Goal: Find specific page/section: Find specific page/section

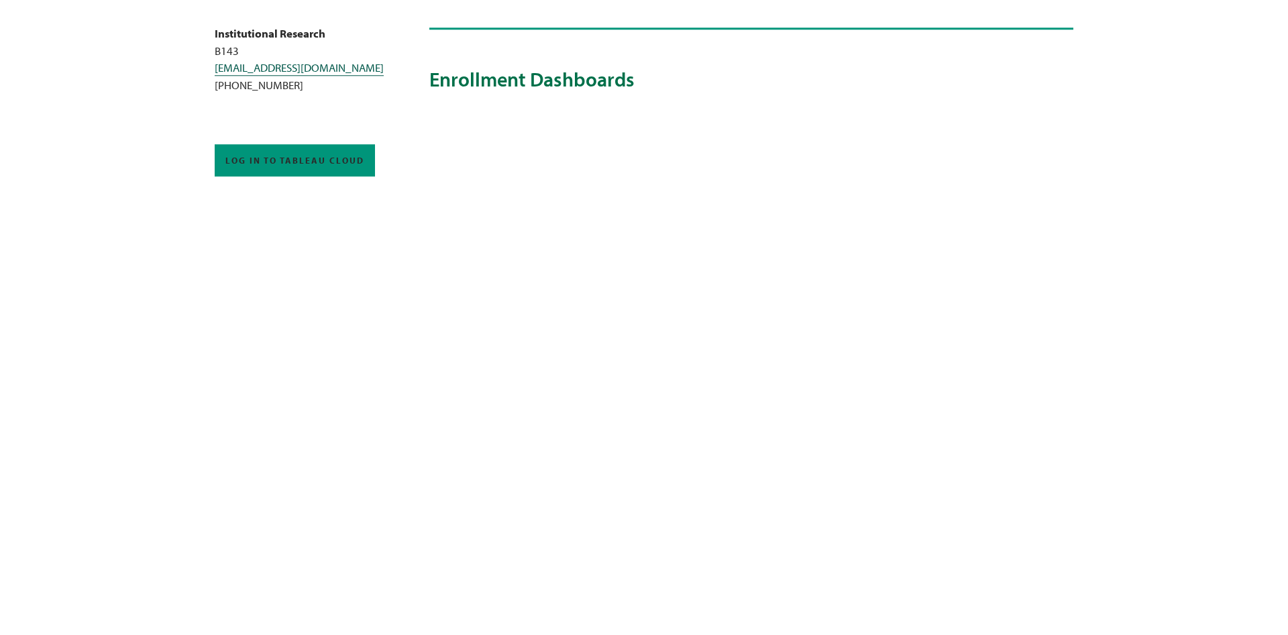
scroll to position [411, 0]
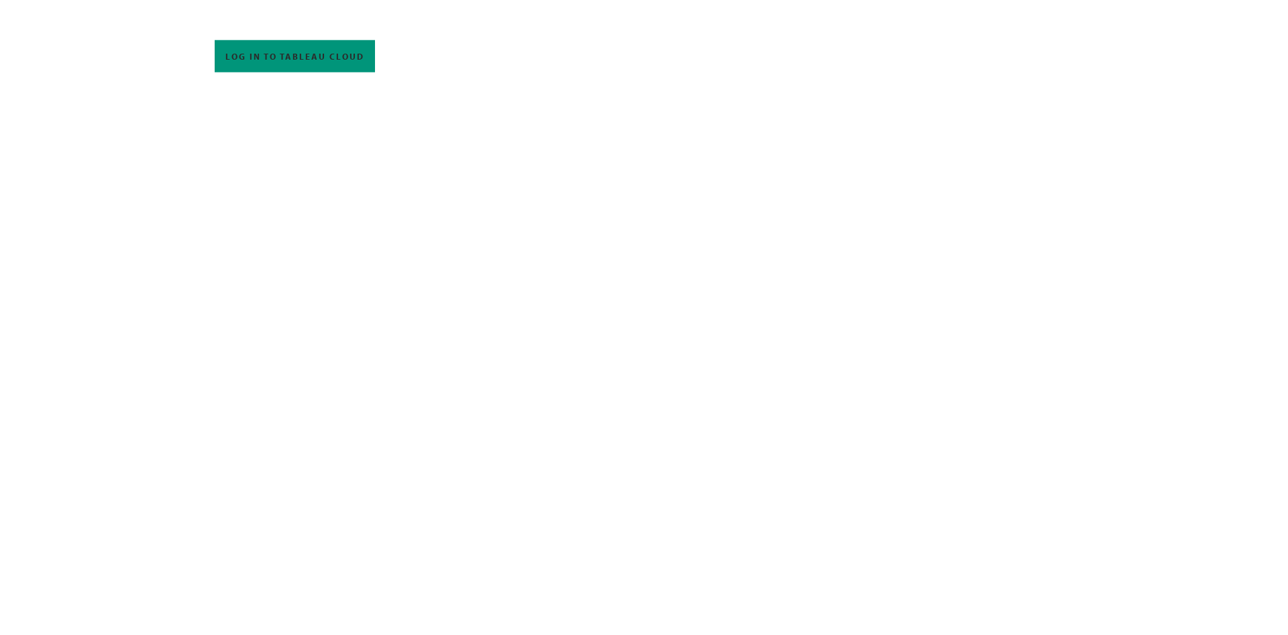
scroll to position [479, 0]
click at [1058, 462] on div "employees / Delta Dashboard Delta Dashboard The Office of Institutional Researc…" at bounding box center [751, 604] width 644 height 1889
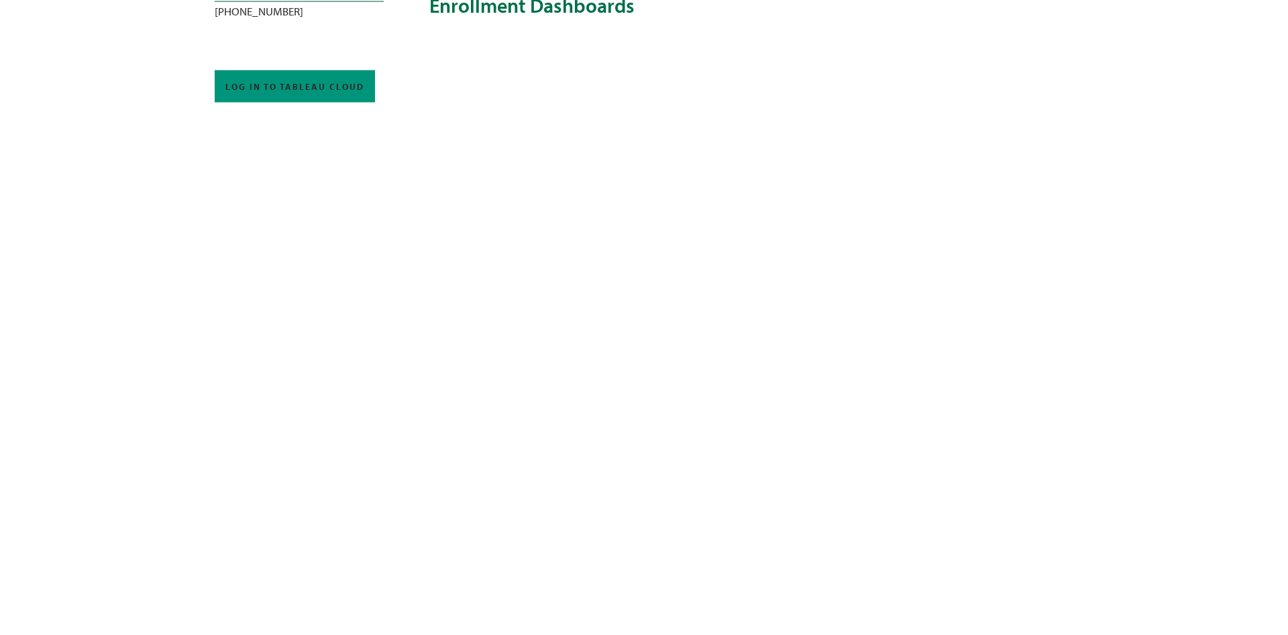
scroll to position [411, 0]
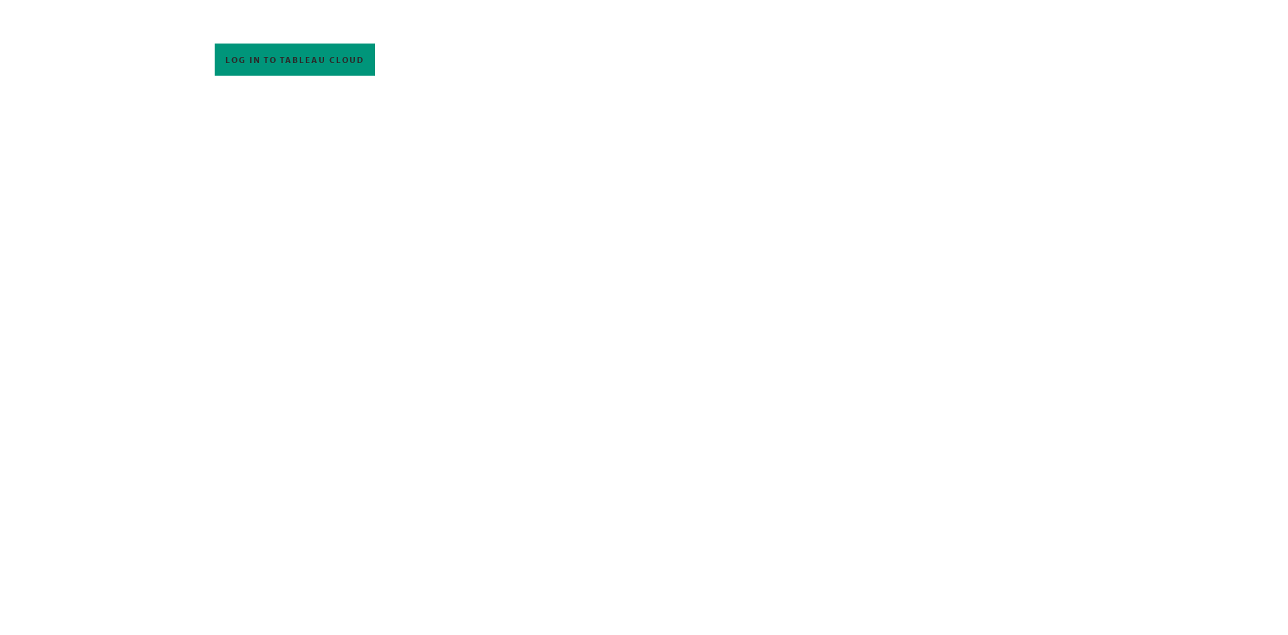
scroll to position [464, 0]
click at [270, 278] on div "In this section Enrollment Success Retention Completion Tableau Training employ…" at bounding box center [644, 601] width 859 height 1926
click at [362, 350] on div "In this section Enrollment Success Retention Completion Tableau Training employ…" at bounding box center [644, 464] width 859 height 1926
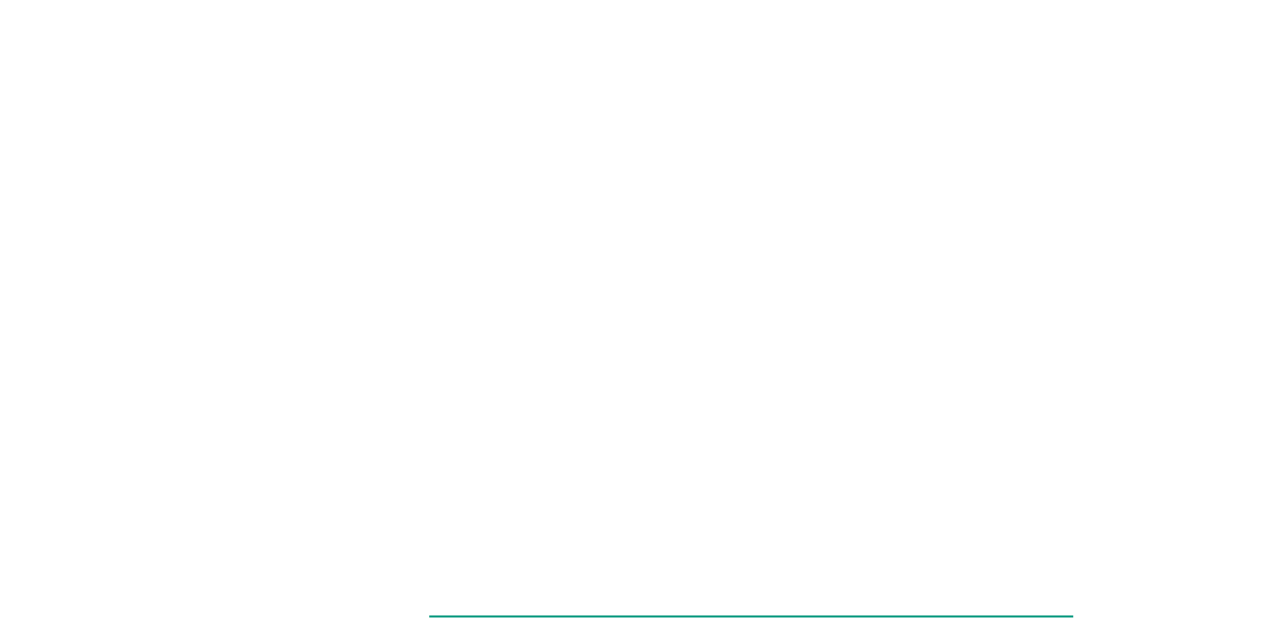
click at [427, 470] on div "In this section Enrollment Success Retention Completion Tableau Training employ…" at bounding box center [644, 395] width 859 height 1926
click at [407, 352] on div "In this section Enrollment Success Retention Completion Tableau Training employ…" at bounding box center [644, 464] width 859 height 1926
click at [389, 368] on div "In this section Enrollment Success Retention Completion Tableau Training employ…" at bounding box center [644, 464] width 859 height 1926
click at [395, 298] on div "In this section Enrollment Success Retention Completion Tableau Training employ…" at bounding box center [644, 464] width 859 height 1926
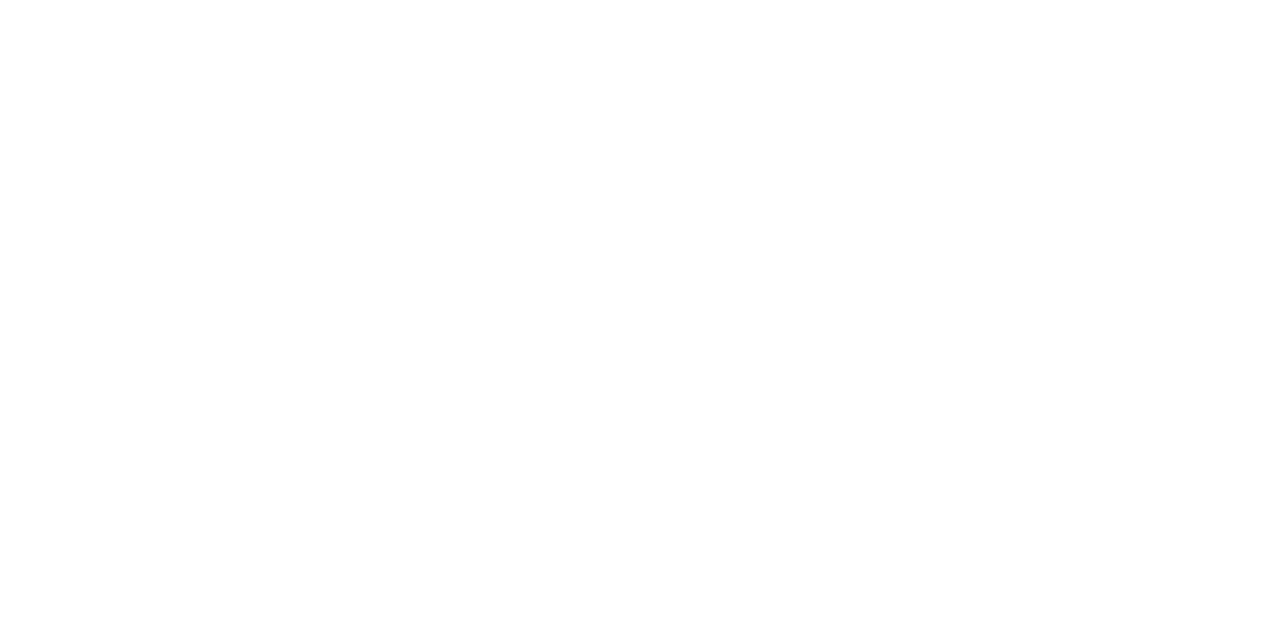
scroll to position [533, 0]
click at [412, 298] on div "In this section Enrollment Success Retention Completion Tableau Training employ…" at bounding box center [644, 532] width 859 height 1926
click at [1071, 361] on div "employees / Delta Dashboard Delta Dashboard The Office of Institutional Researc…" at bounding box center [751, 551] width 644 height 1889
click at [402, 273] on div "In this section Enrollment Success Retention Completion Tableau Training employ…" at bounding box center [644, 470] width 859 height 1926
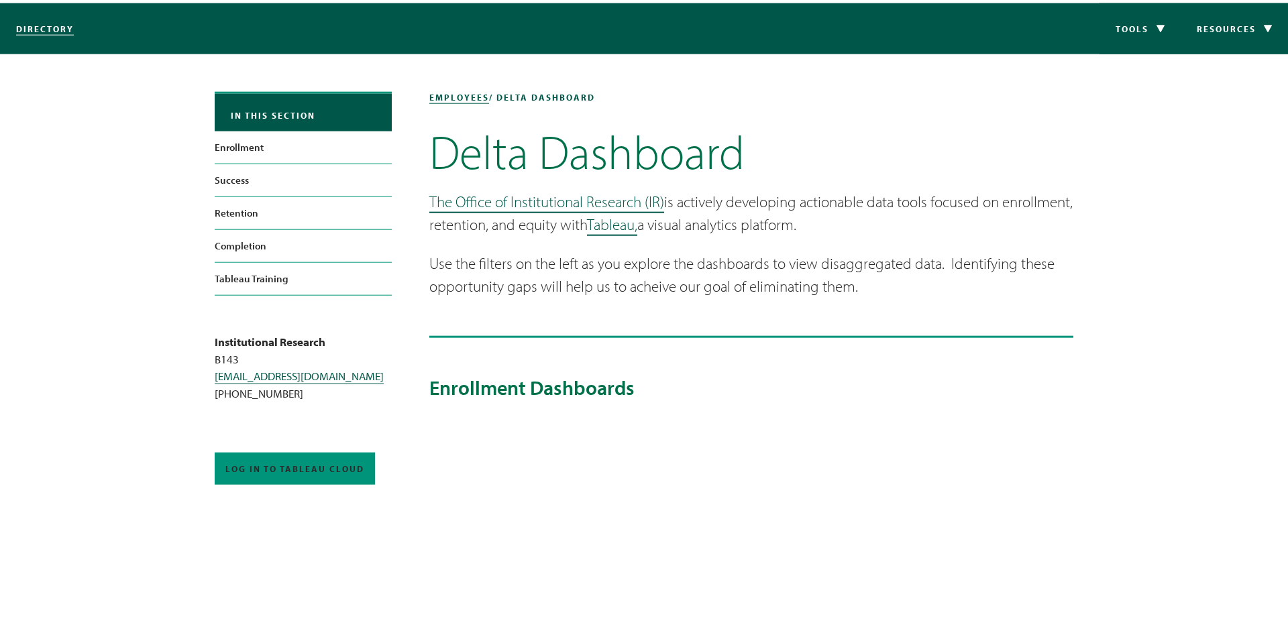
scroll to position [0, 0]
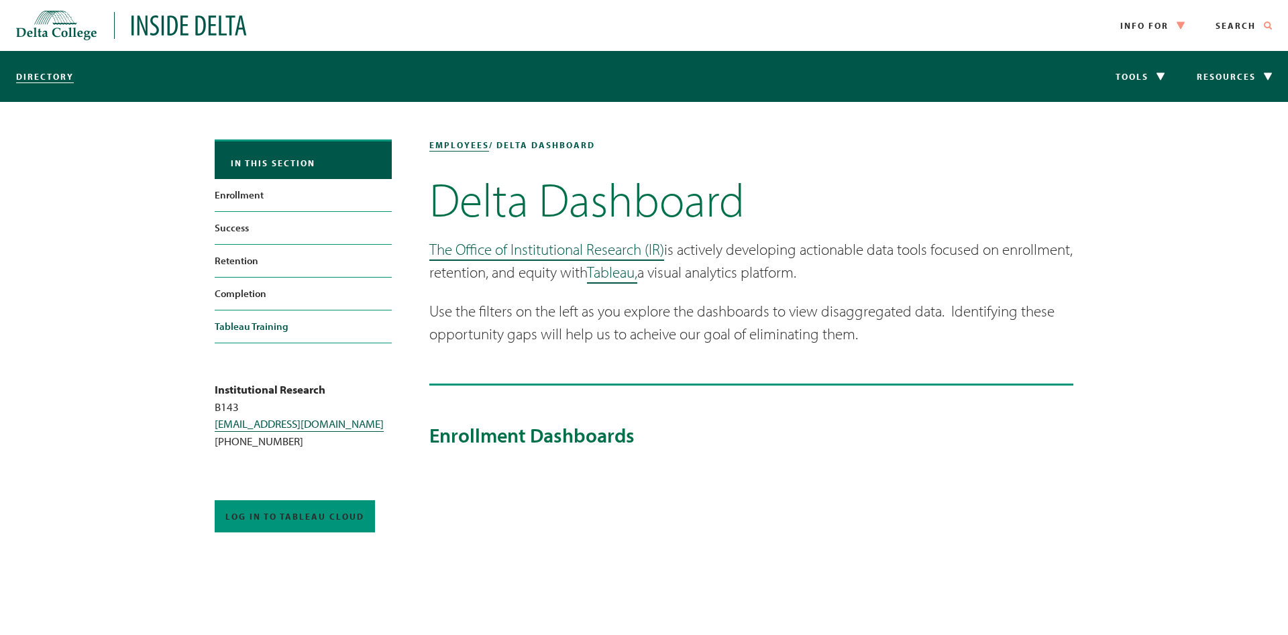
click at [252, 330] on link "Tableau Training" at bounding box center [303, 327] width 177 height 32
click at [323, 522] on link "Log in to Tableau Cloud" at bounding box center [295, 517] width 160 height 32
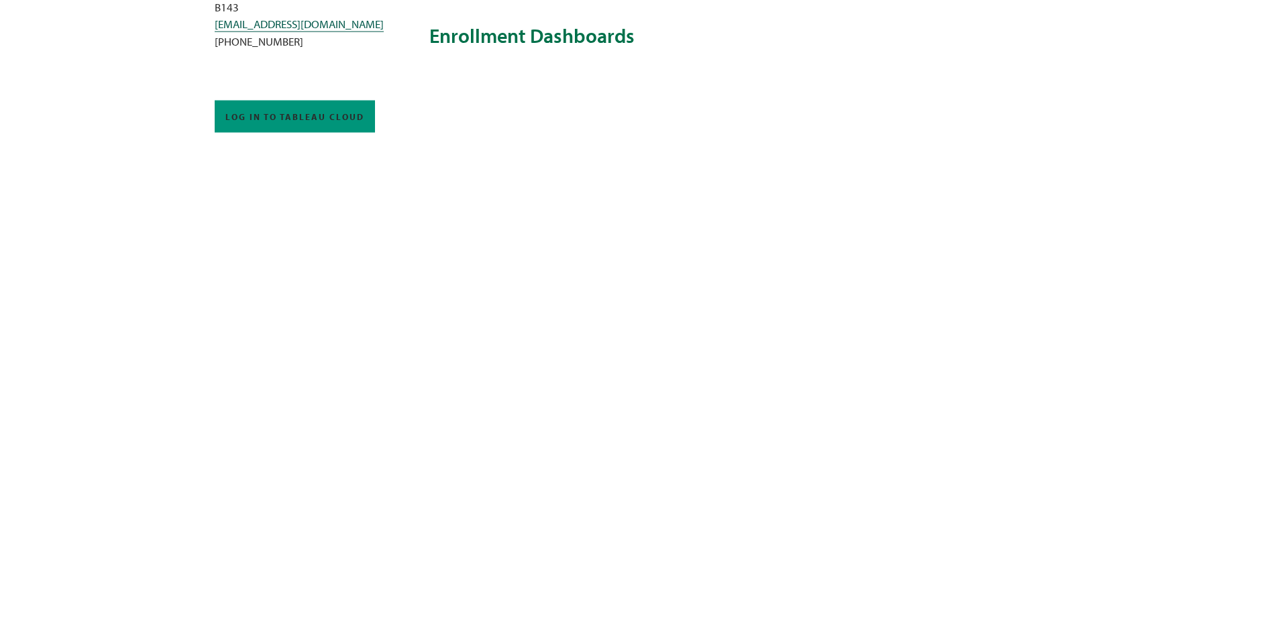
scroll to position [411, 0]
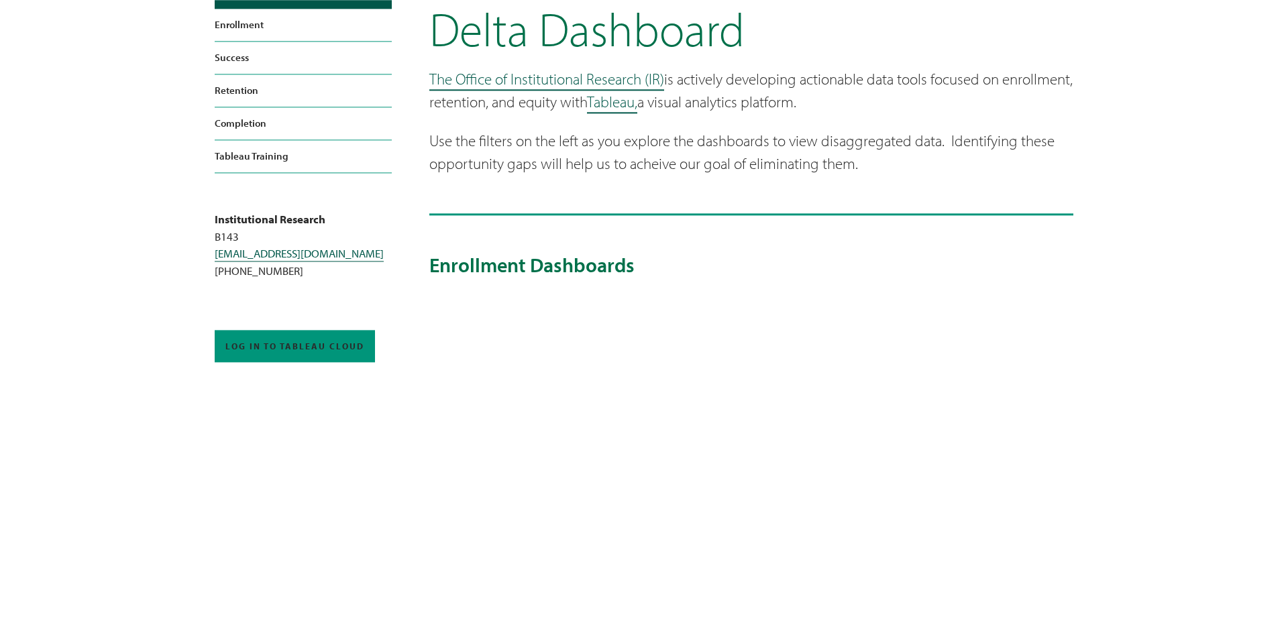
scroll to position [205, 0]
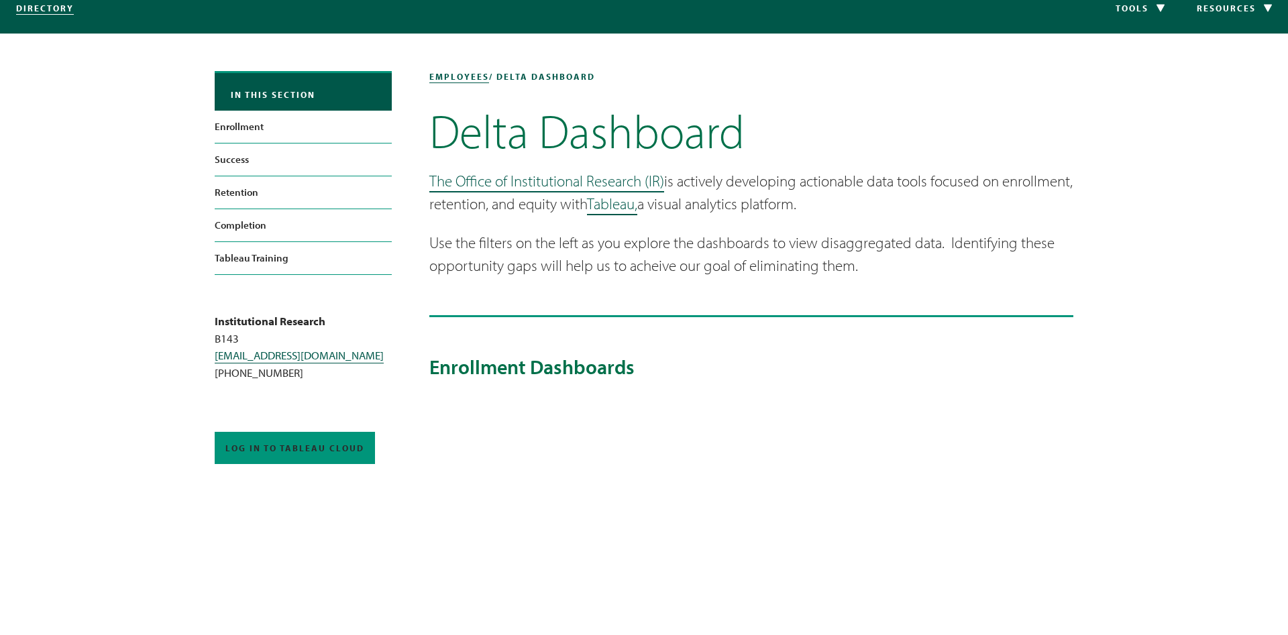
scroll to position [389, 0]
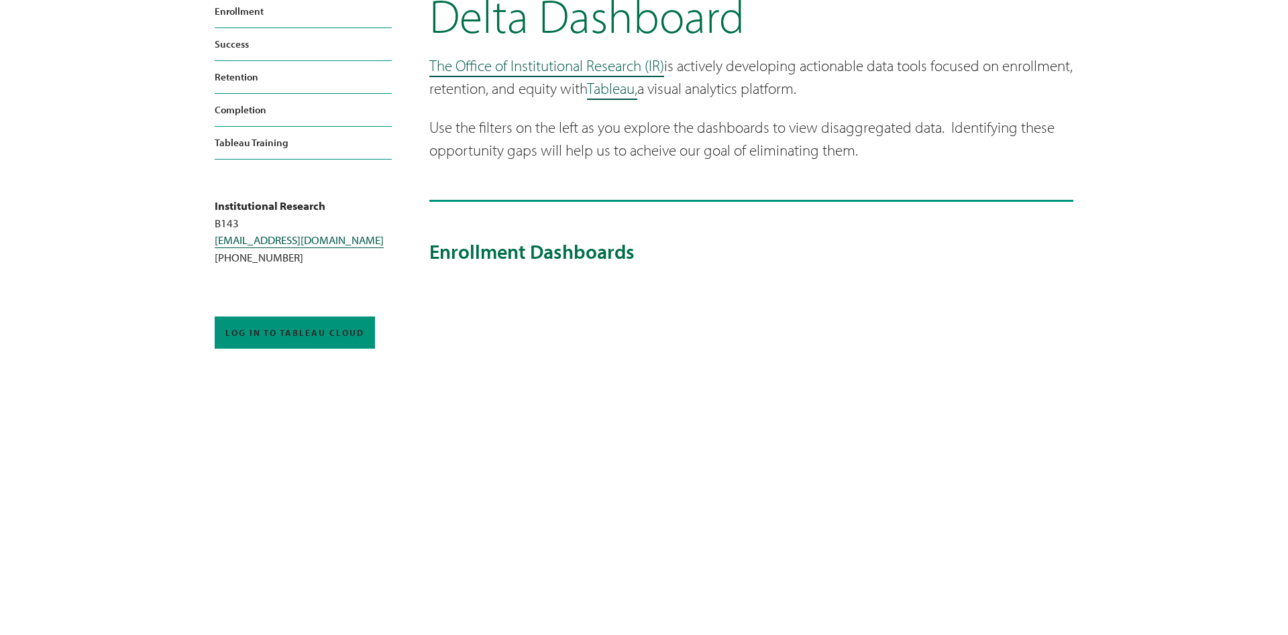
scroll to position [0, 0]
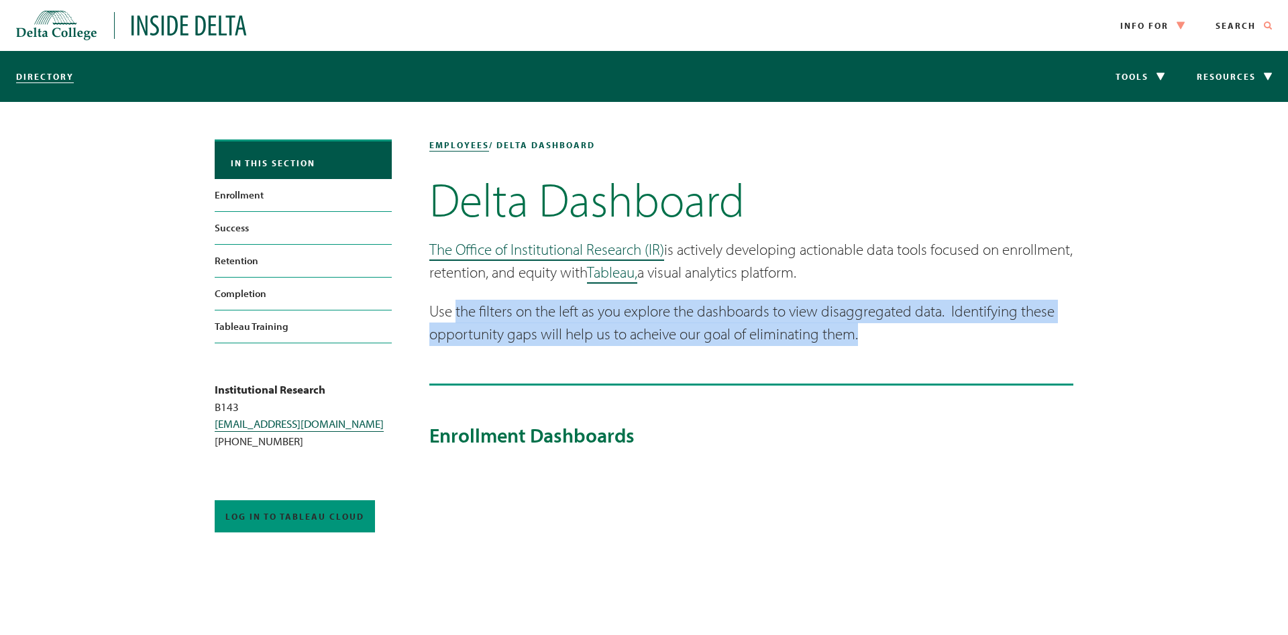
drag, startPoint x: 458, startPoint y: 311, endPoint x: 935, endPoint y: 333, distance: 478.3
click at [935, 333] on p "Use the filters on the left as you explore the dashboards to view disaggregated…" at bounding box center [751, 323] width 644 height 46
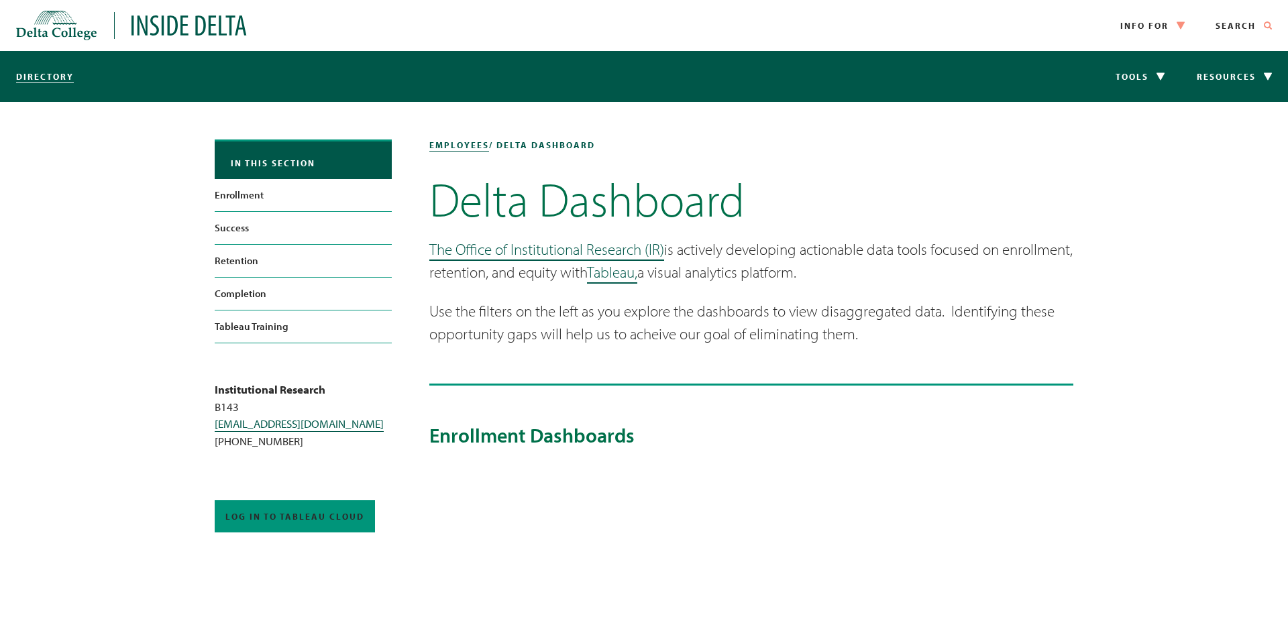
click at [935, 333] on p "Use the filters on the left as you explore the dashboards to view disaggregated…" at bounding box center [751, 323] width 644 height 46
click at [223, 267] on link "Retention" at bounding box center [303, 261] width 177 height 32
click at [248, 227] on link "Success" at bounding box center [303, 228] width 177 height 32
